Goal: Answer question/provide support: Share knowledge or assist other users

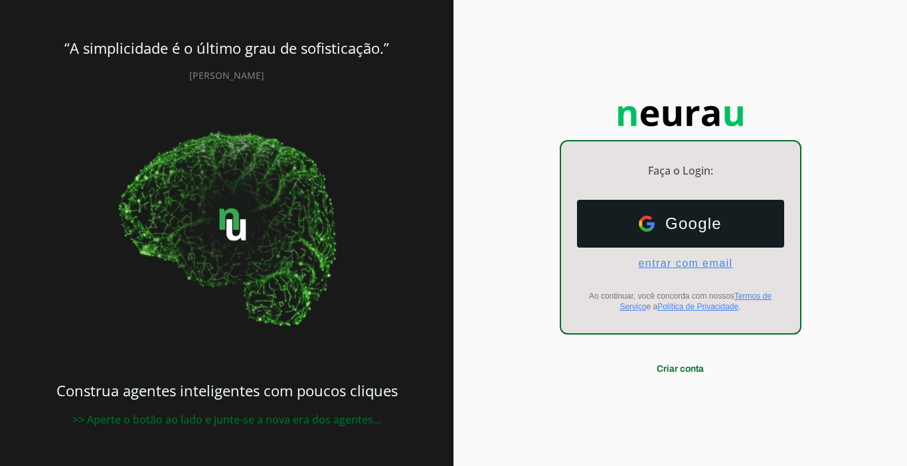
click at [692, 267] on span "entrar com email" at bounding box center [680, 264] width 105 height 12
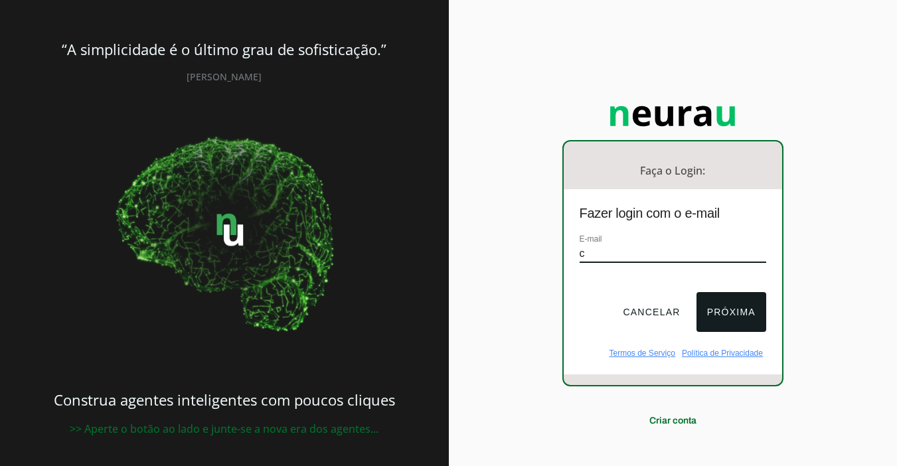
type input "[EMAIL_ADDRESS][DOMAIN_NAME]"
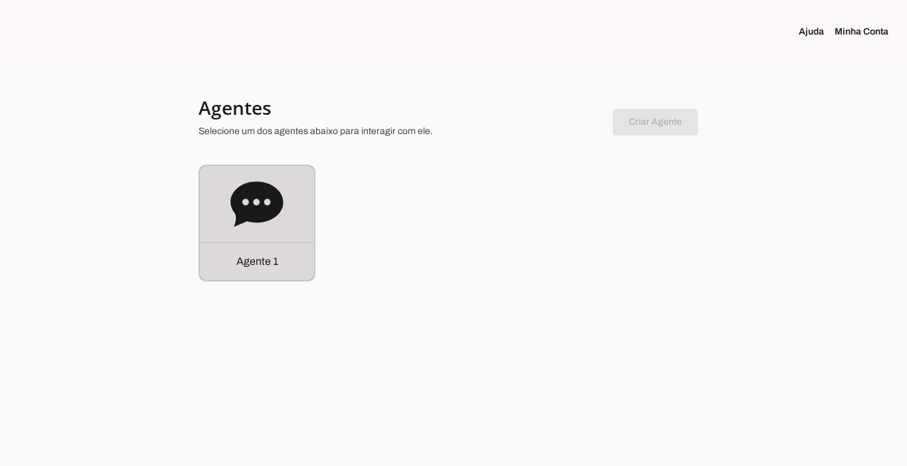
click at [269, 260] on p "Agente 1" at bounding box center [257, 262] width 42 height 16
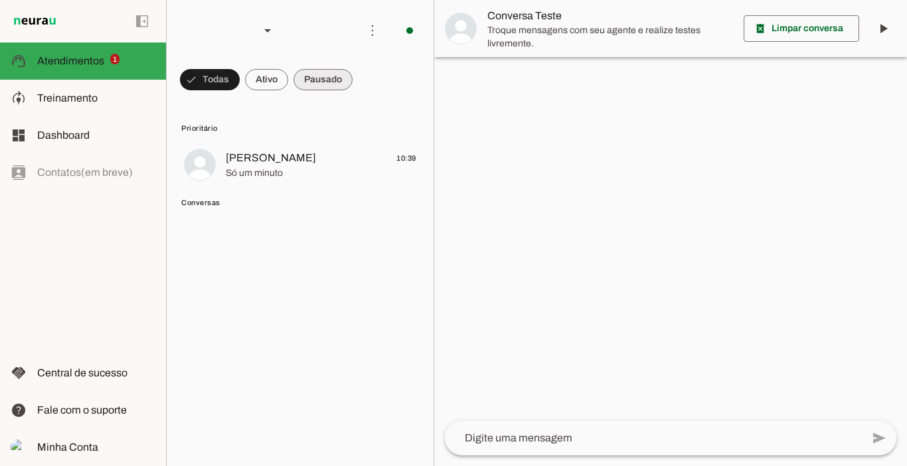
click at [325, 85] on span at bounding box center [323, 80] width 59 height 32
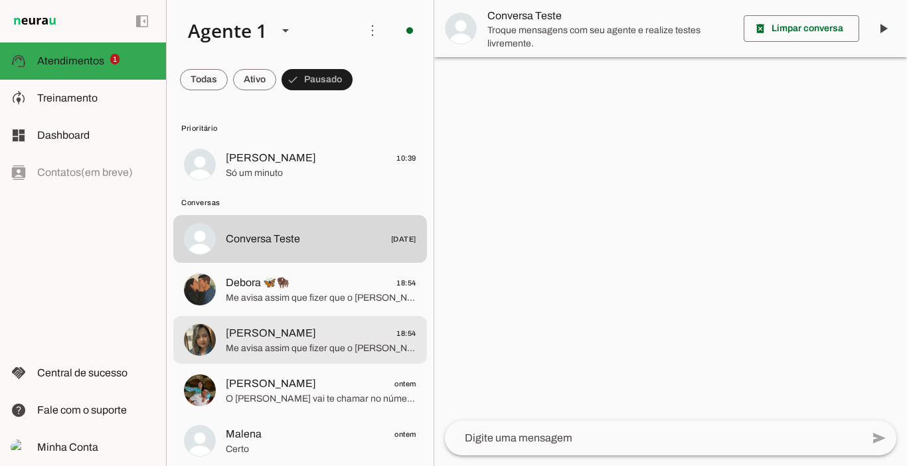
click at [267, 330] on span "Luciana 18:54" at bounding box center [321, 333] width 191 height 17
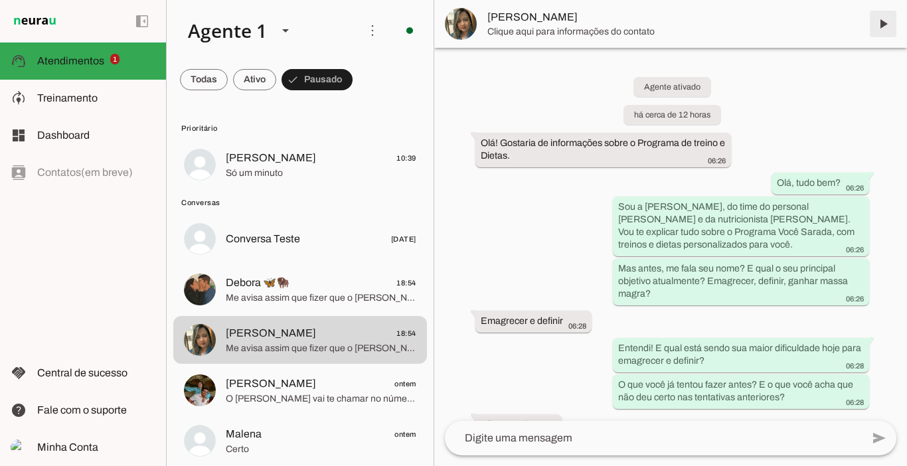
click at [887, 15] on span at bounding box center [883, 24] width 32 height 32
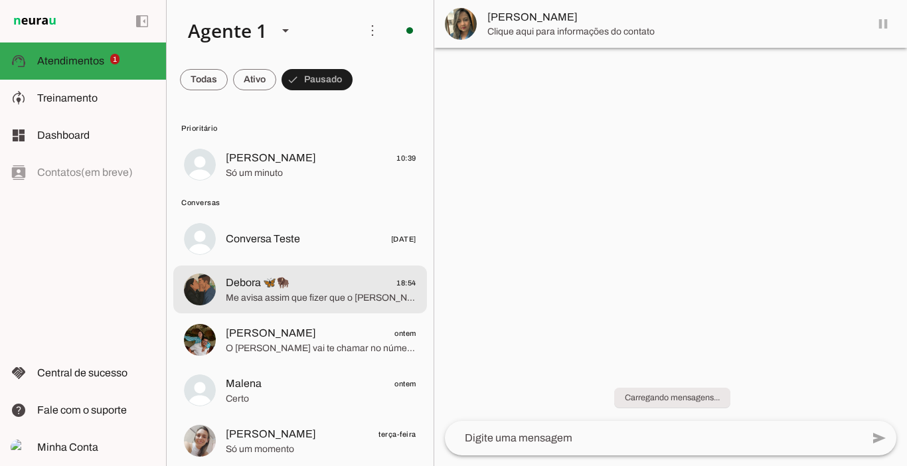
click at [261, 292] on span "Me avisa assim que fizer que o [PERSON_NAME] já te chamar no número exclusivo d…" at bounding box center [321, 298] width 191 height 13
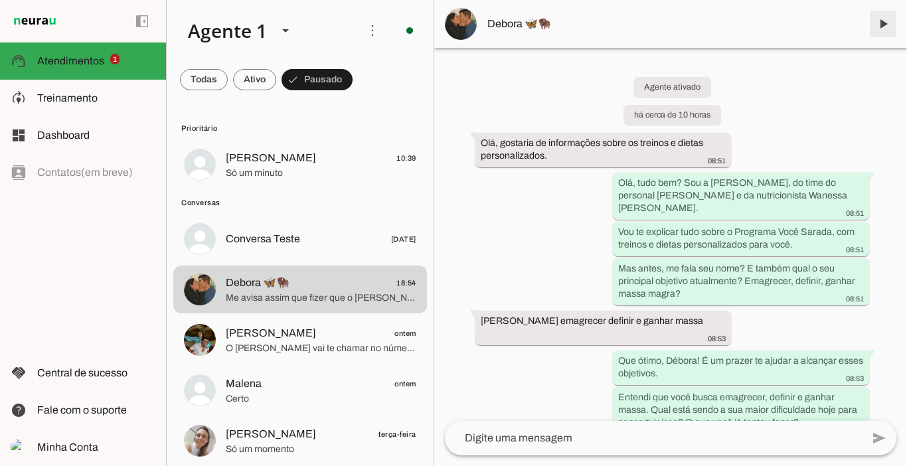
click at [881, 25] on span at bounding box center [883, 24] width 32 height 32
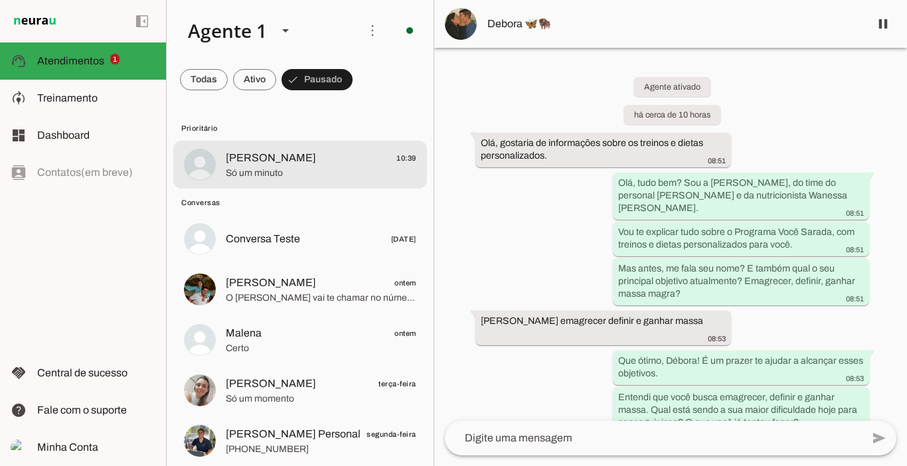
click at [293, 164] on span "[PERSON_NAME]" at bounding box center [271, 158] width 90 height 16
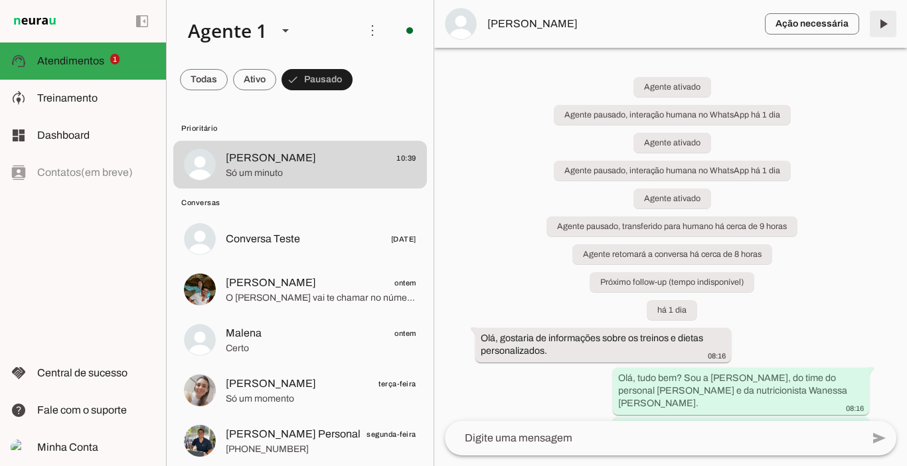
click at [885, 21] on span at bounding box center [883, 24] width 32 height 32
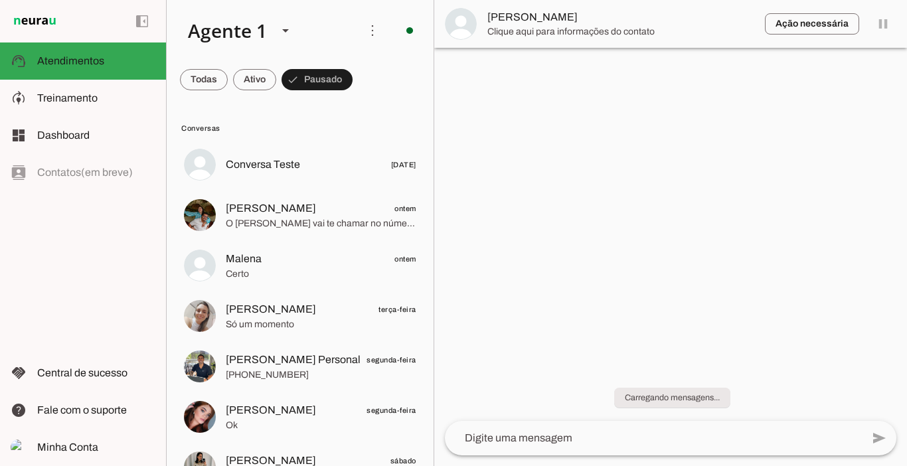
drag, startPoint x: 903, startPoint y: 163, endPoint x: 901, endPoint y: 281, distance: 117.6
click at [904, 345] on div at bounding box center [670, 233] width 473 height 466
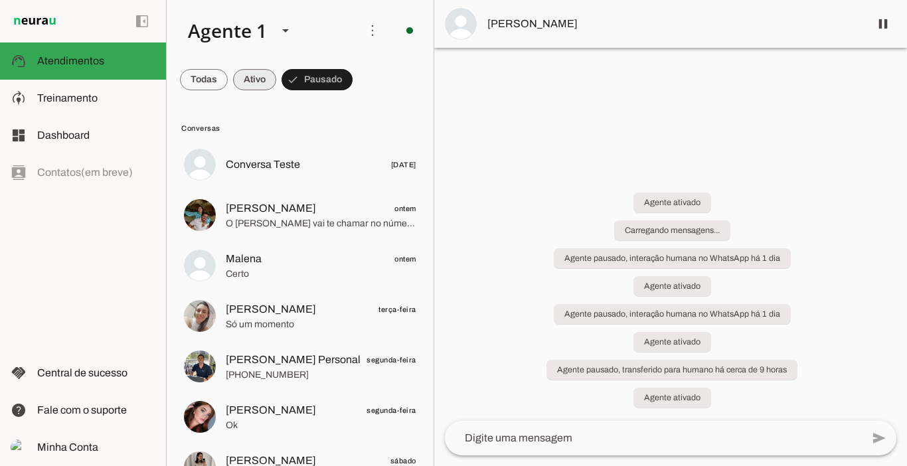
click at [251, 80] on span at bounding box center [254, 80] width 43 height 32
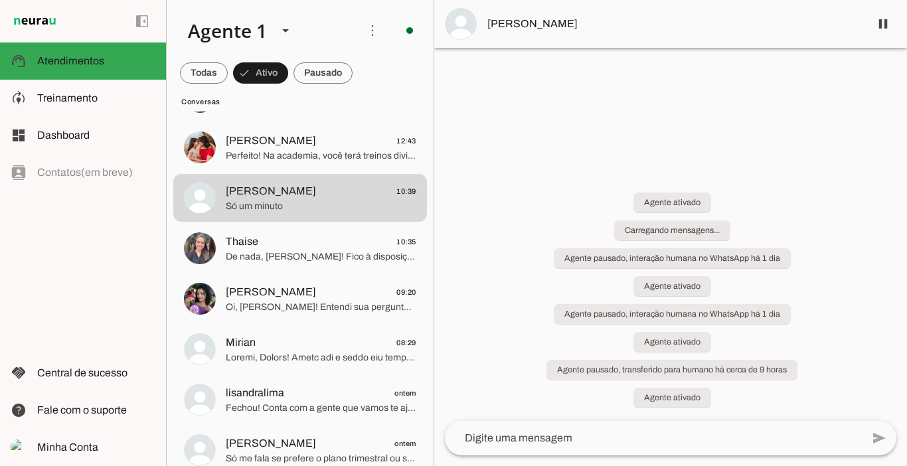
scroll to position [305, 0]
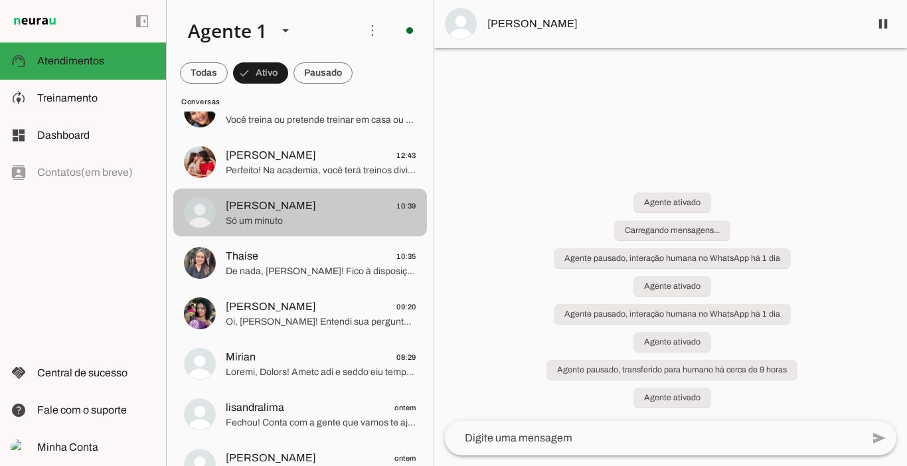
click at [262, 210] on span "[PERSON_NAME]" at bounding box center [271, 206] width 90 height 16
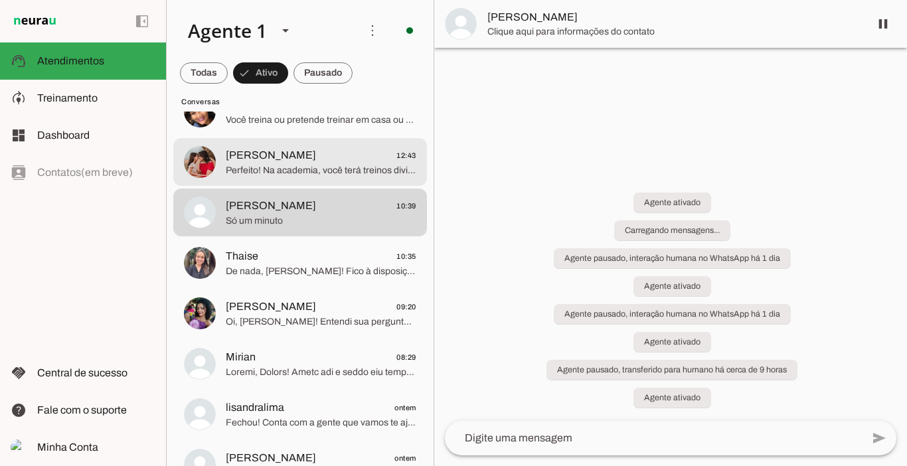
click at [263, 164] on span "Perfeito! Na academia, você terá treinos divididos por grupos musculares e dias…" at bounding box center [321, 170] width 191 height 13
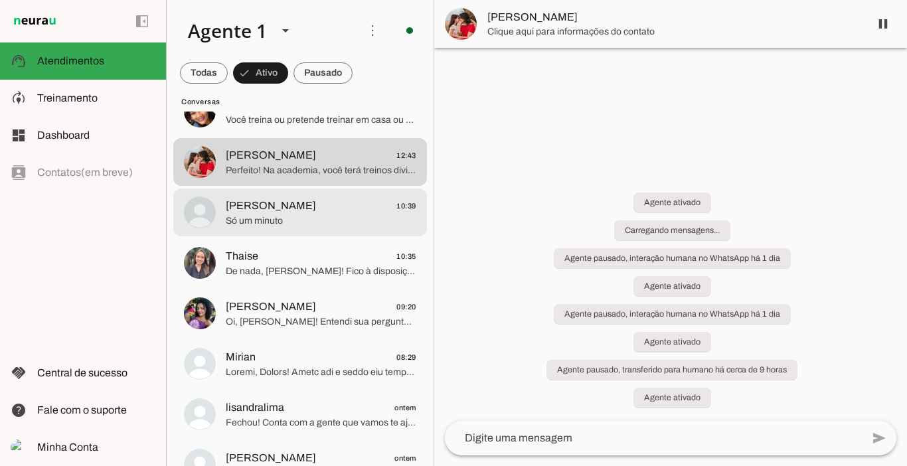
click at [263, 200] on span "[PERSON_NAME]" at bounding box center [271, 206] width 90 height 16
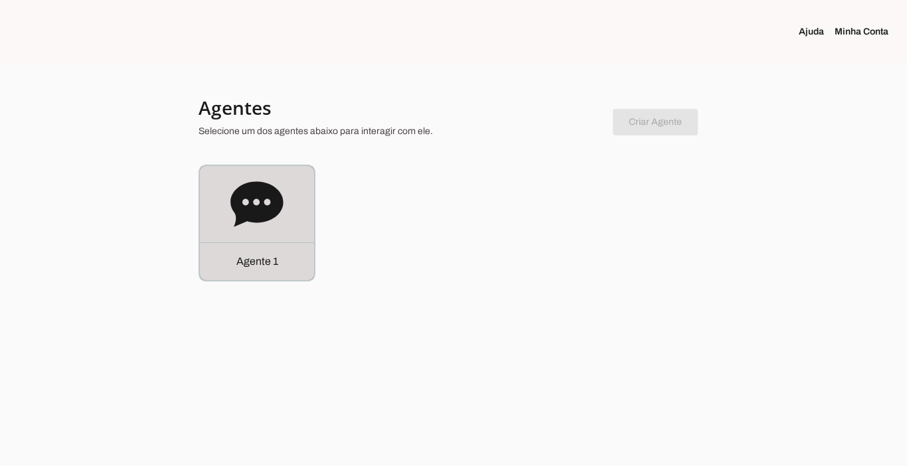
click at [265, 260] on p "Agente 1" at bounding box center [257, 262] width 42 height 16
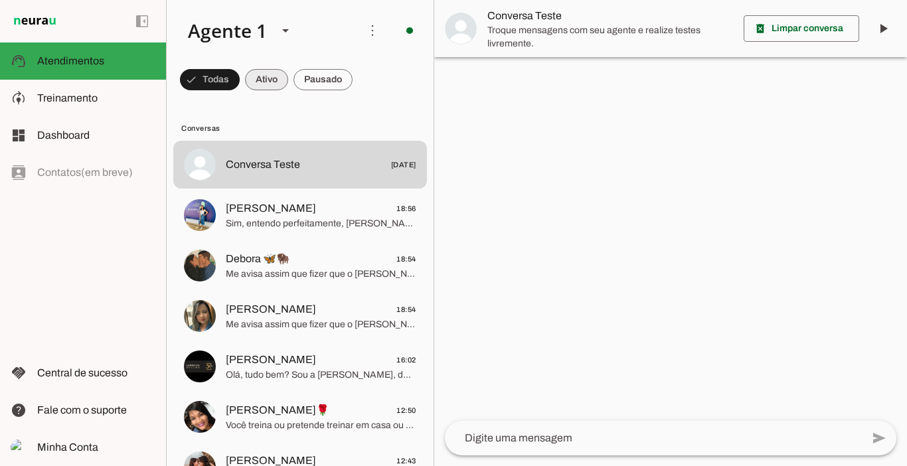
click at [265, 76] on span at bounding box center [266, 80] width 43 height 32
click at [320, 72] on span at bounding box center [323, 80] width 59 height 32
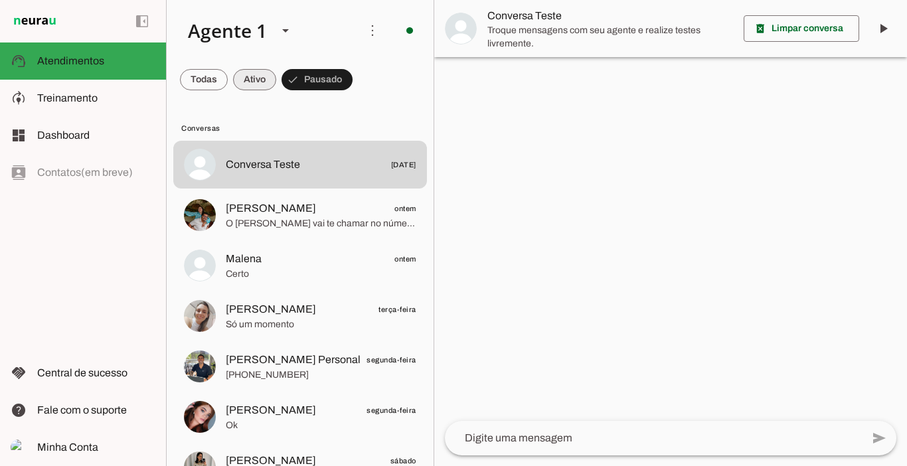
click at [260, 72] on span at bounding box center [254, 80] width 43 height 32
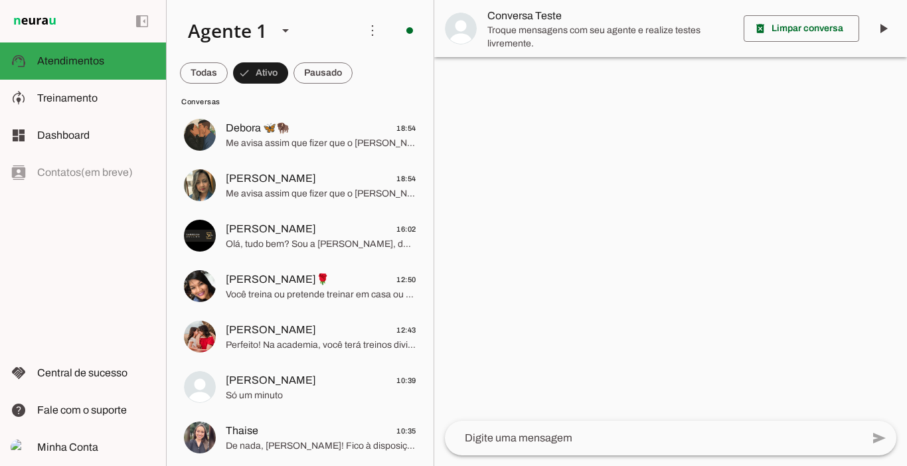
scroll to position [160, 0]
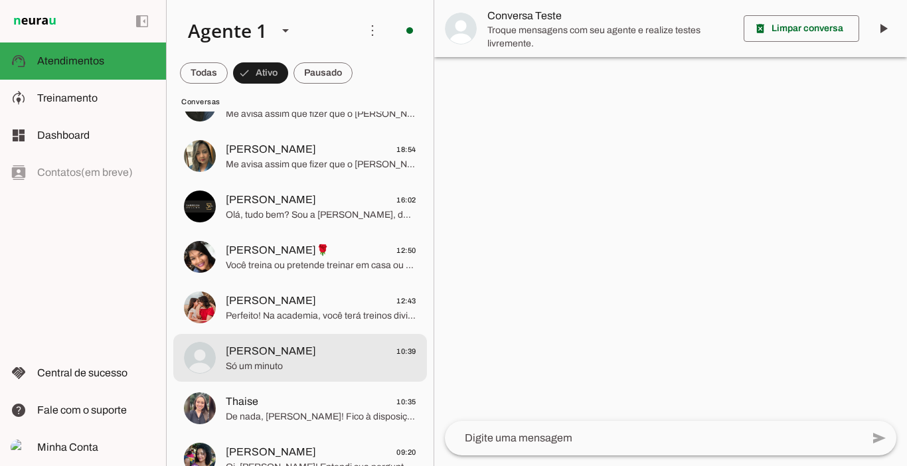
click at [266, 351] on span "[PERSON_NAME]" at bounding box center [271, 351] width 90 height 16
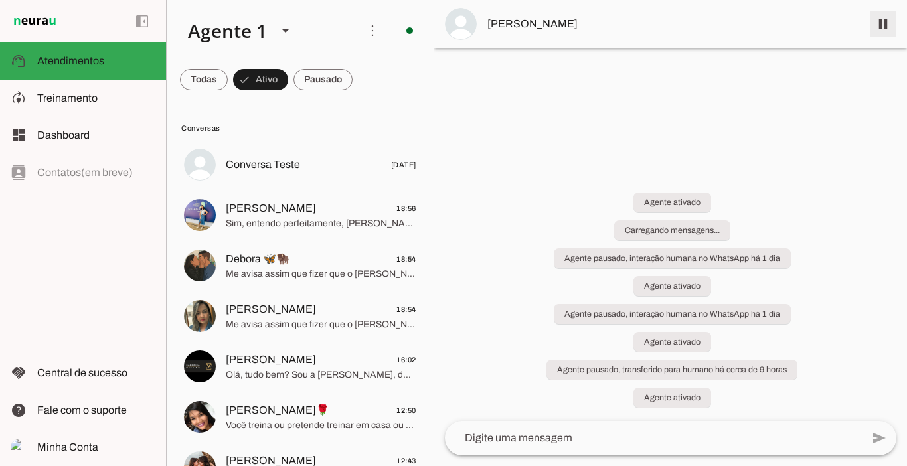
click at [886, 32] on span at bounding box center [883, 24] width 32 height 32
click at [327, 82] on span at bounding box center [323, 80] width 59 height 32
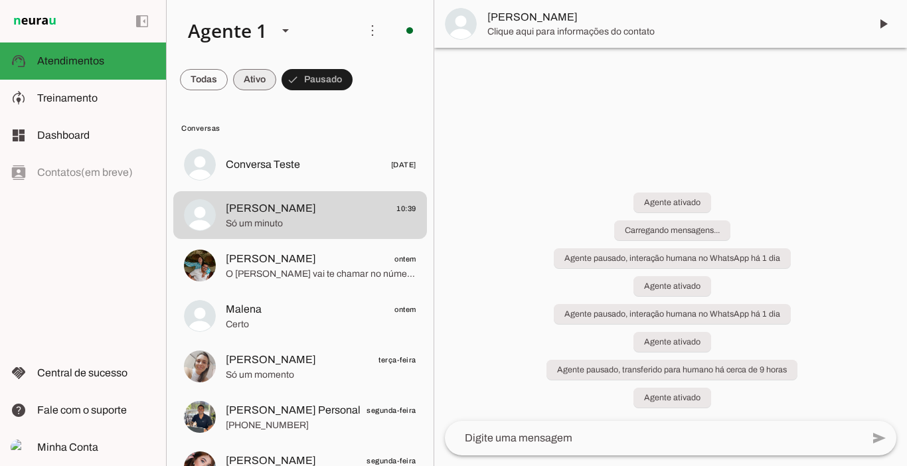
click at [235, 80] on span at bounding box center [254, 80] width 43 height 32
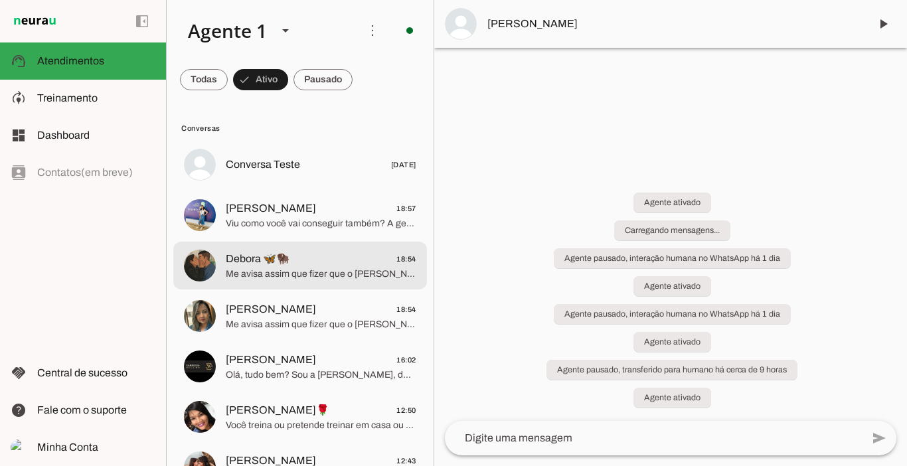
click at [347, 250] on div at bounding box center [321, 266] width 191 height 33
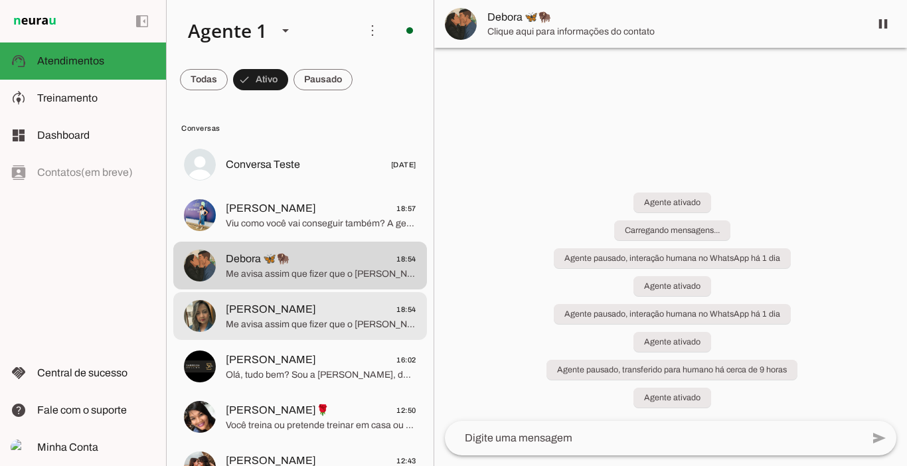
click at [272, 303] on span "Luciana 18:54" at bounding box center [321, 310] width 191 height 17
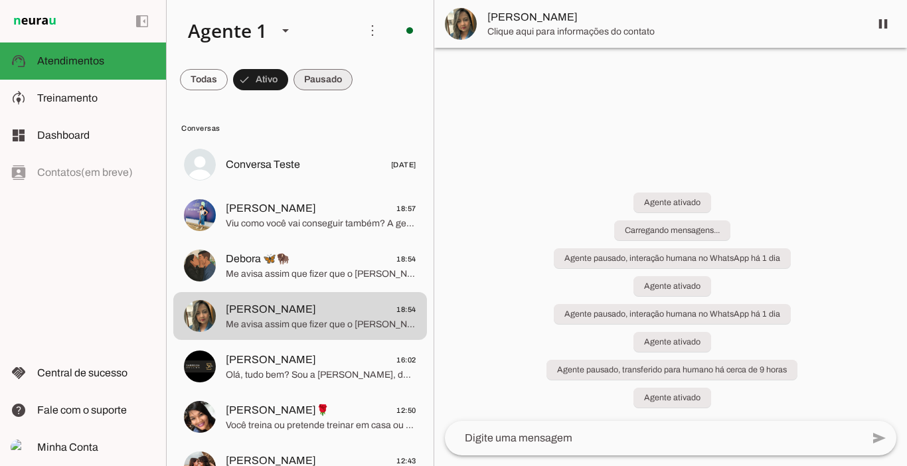
click at [324, 80] on span at bounding box center [323, 80] width 59 height 32
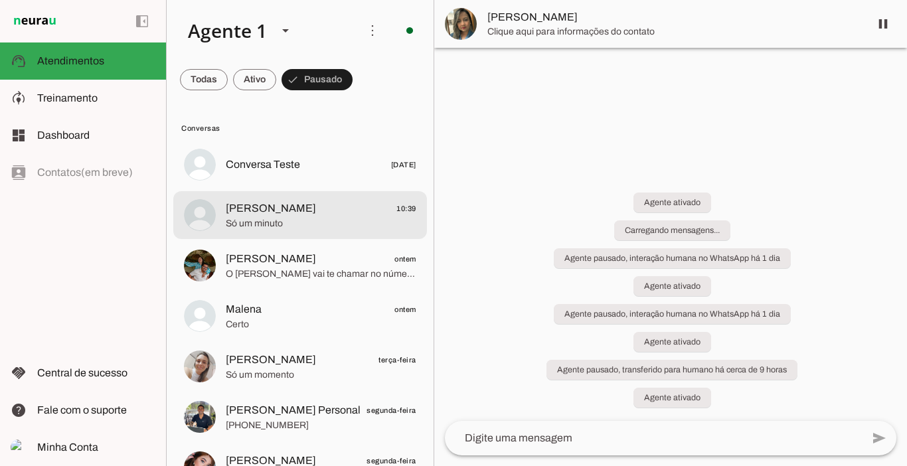
click at [294, 217] on span "Só um minuto" at bounding box center [321, 223] width 191 height 13
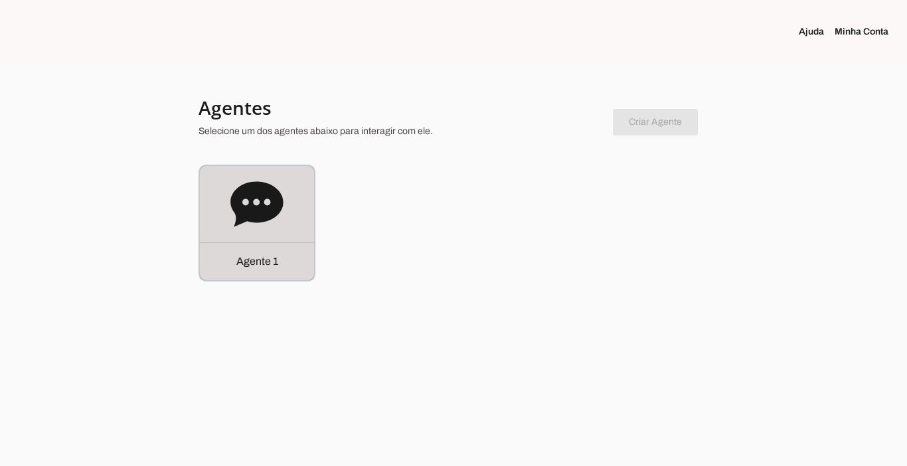
click at [262, 270] on div "Agente 1" at bounding box center [257, 261] width 114 height 38
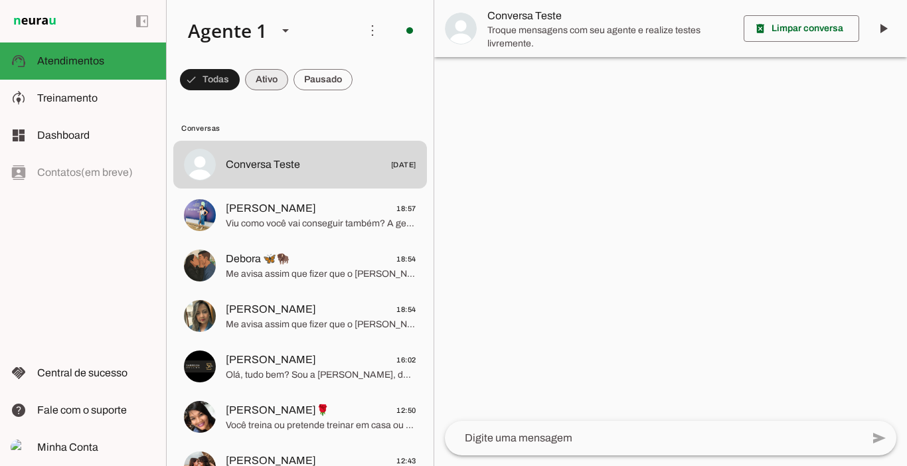
click at [266, 84] on span at bounding box center [266, 80] width 43 height 32
click at [331, 70] on span at bounding box center [323, 80] width 59 height 32
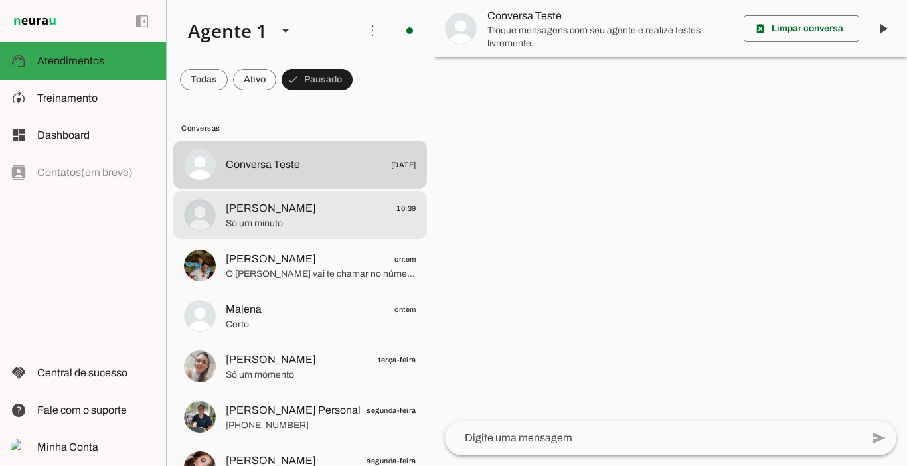
click at [261, 214] on span "[PERSON_NAME]" at bounding box center [271, 209] width 90 height 16
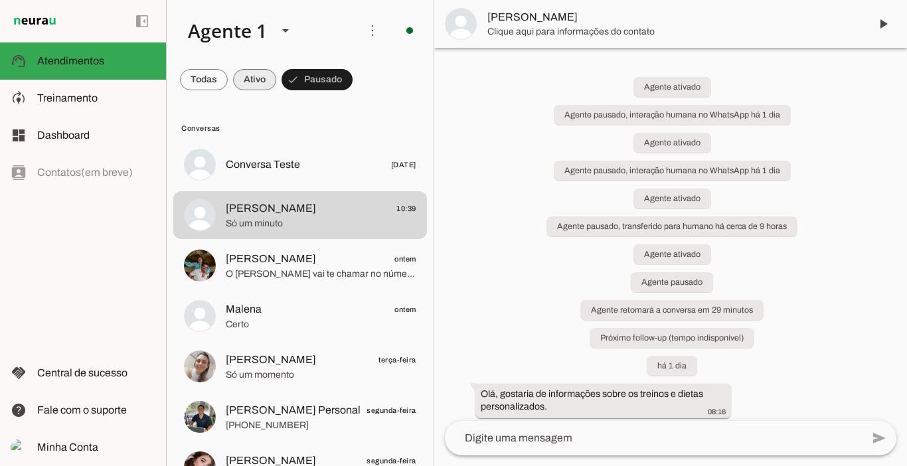
click at [262, 80] on span at bounding box center [254, 80] width 43 height 32
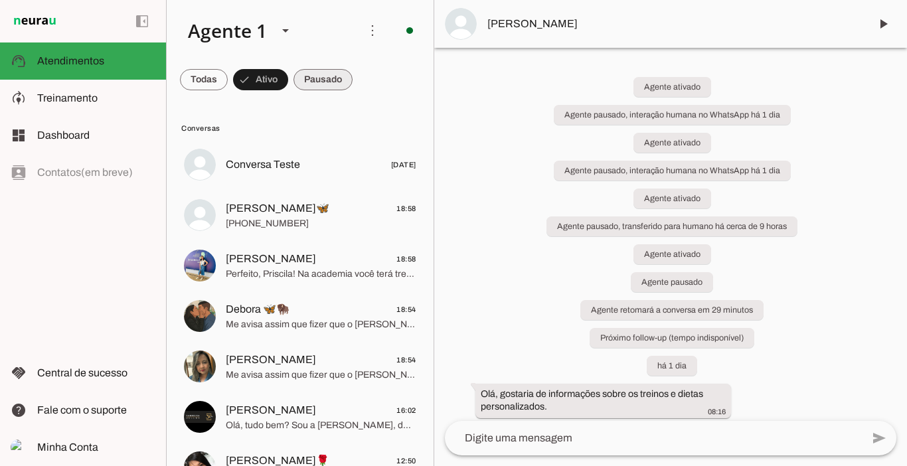
click at [313, 82] on span at bounding box center [323, 80] width 59 height 32
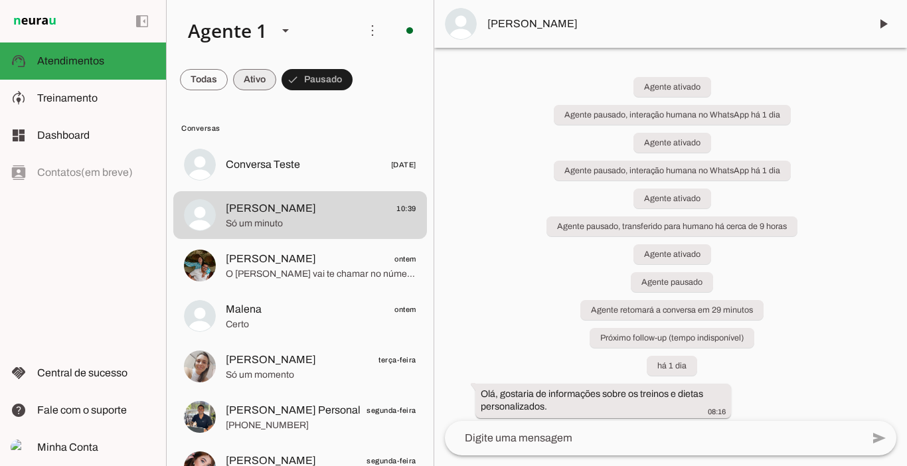
click at [246, 80] on span at bounding box center [254, 80] width 43 height 32
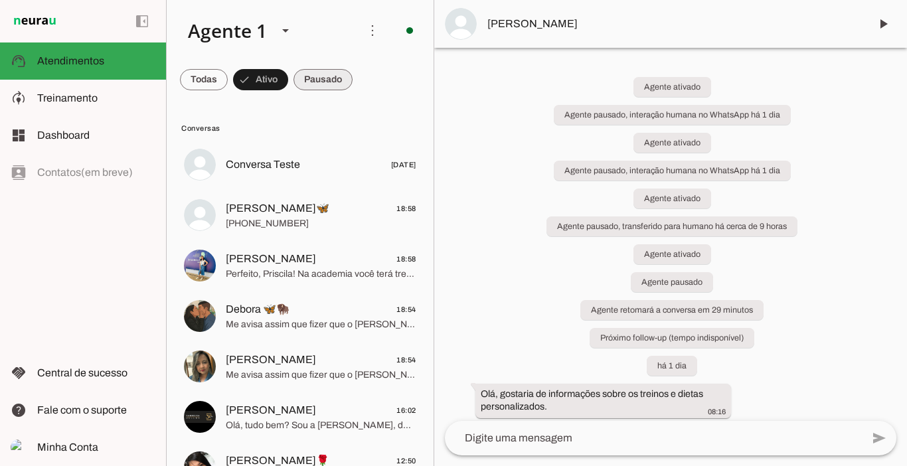
click at [303, 78] on span at bounding box center [323, 80] width 59 height 32
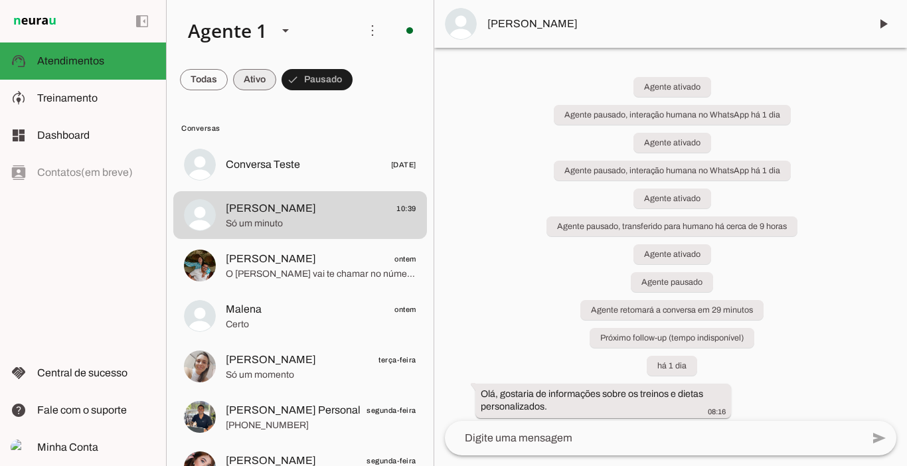
click at [253, 77] on span at bounding box center [254, 80] width 43 height 32
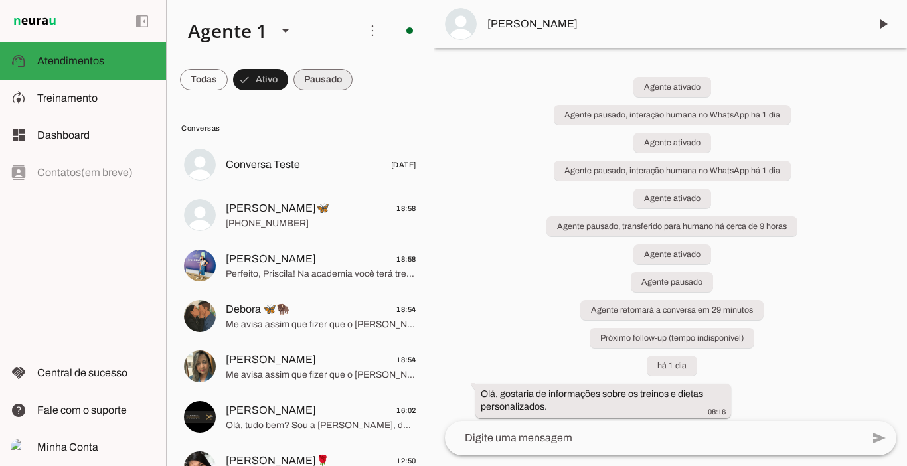
click at [328, 72] on span at bounding box center [323, 80] width 59 height 32
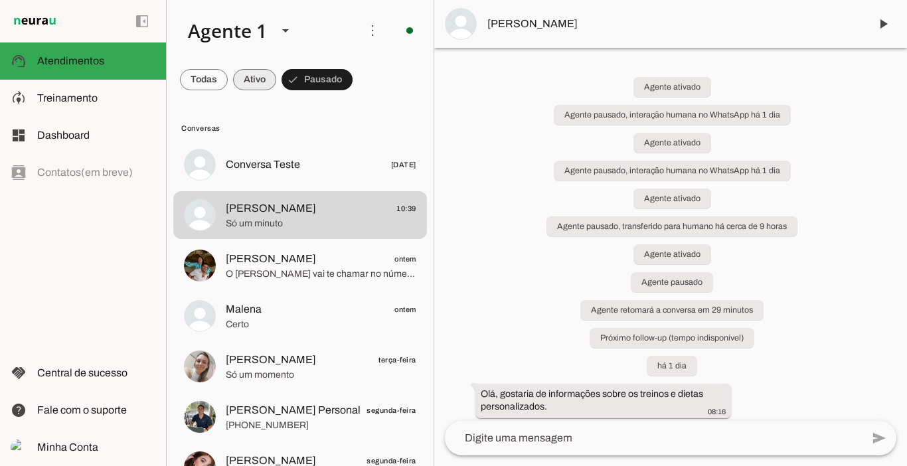
click at [262, 79] on span at bounding box center [254, 80] width 43 height 32
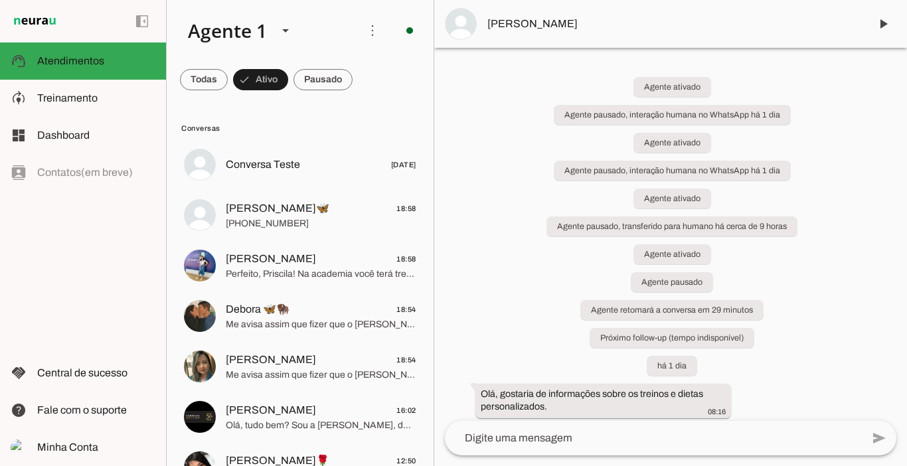
click at [895, 3] on md-item "[PERSON_NAME]" at bounding box center [670, 24] width 473 height 48
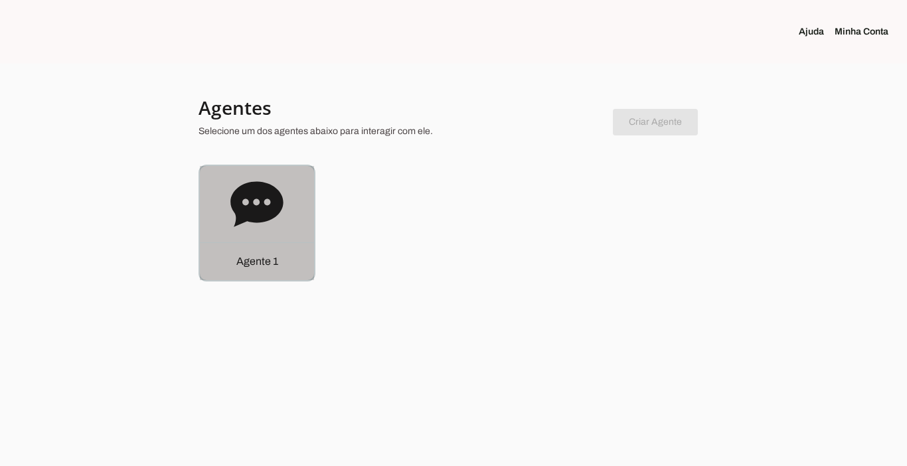
click at [264, 273] on div "Agente 1" at bounding box center [257, 261] width 114 height 38
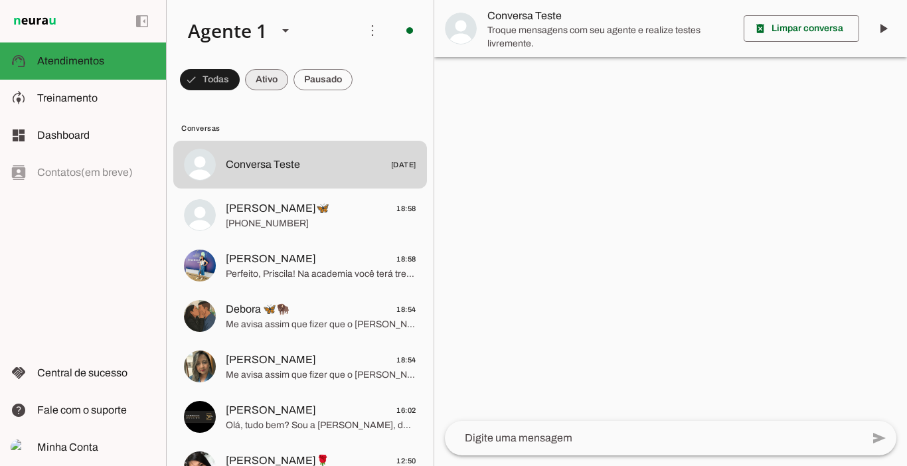
click at [272, 82] on span at bounding box center [266, 80] width 43 height 32
click at [314, 78] on span at bounding box center [323, 80] width 59 height 32
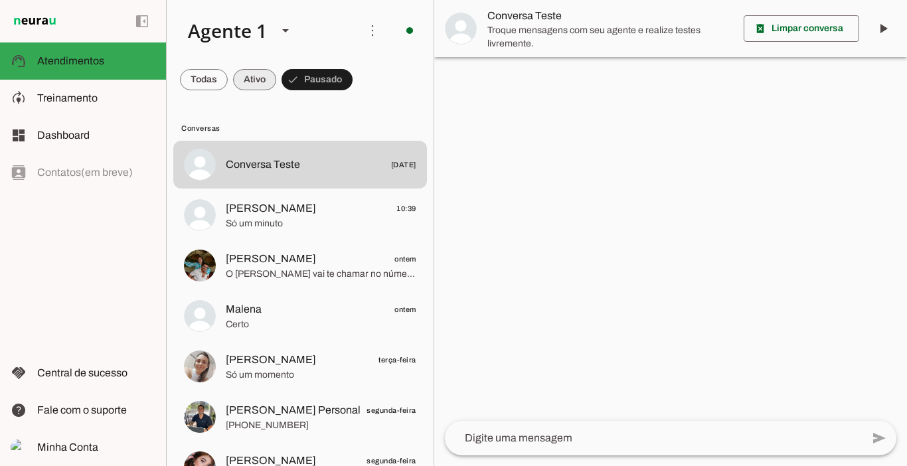
click at [268, 78] on span at bounding box center [254, 80] width 43 height 32
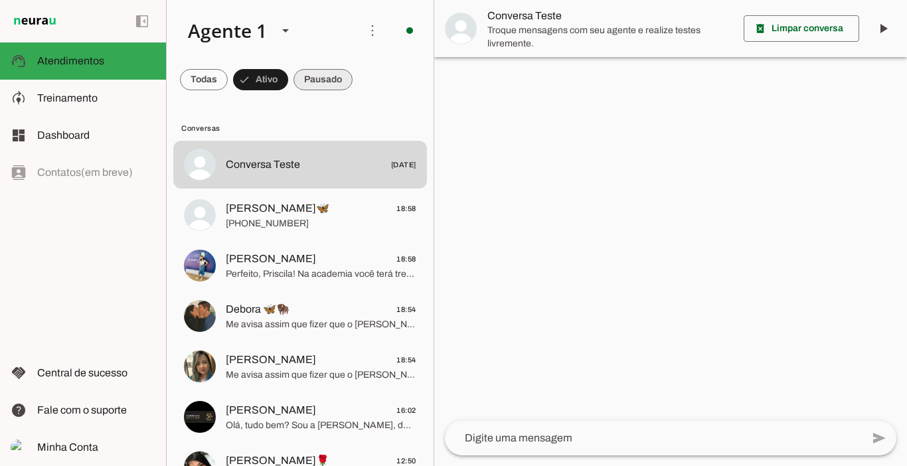
click at [317, 76] on span at bounding box center [323, 80] width 59 height 32
